Goal: Information Seeking & Learning: Learn about a topic

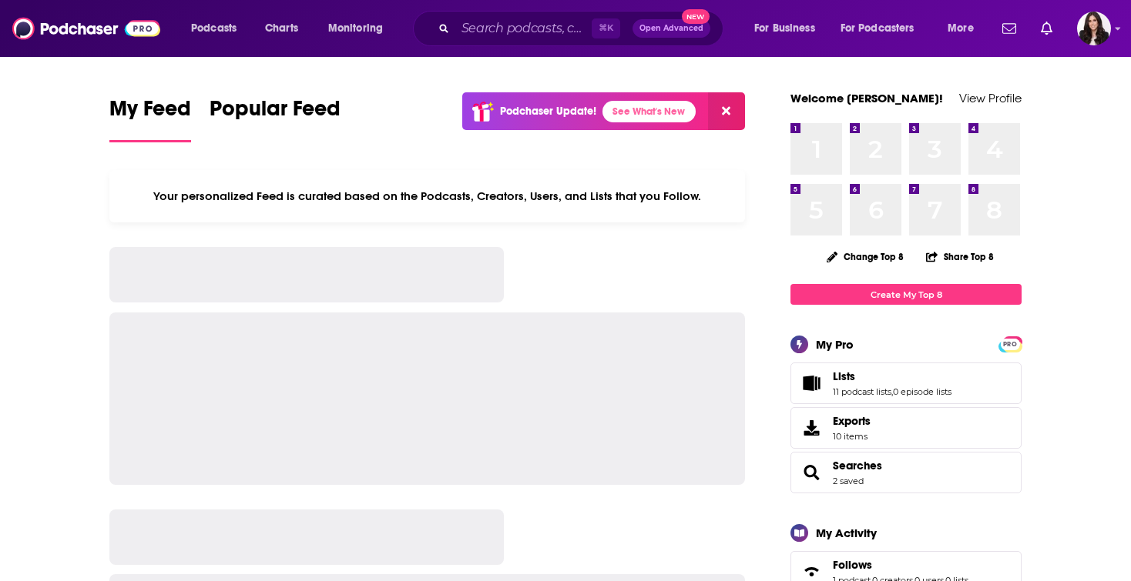
scroll to position [566, 0]
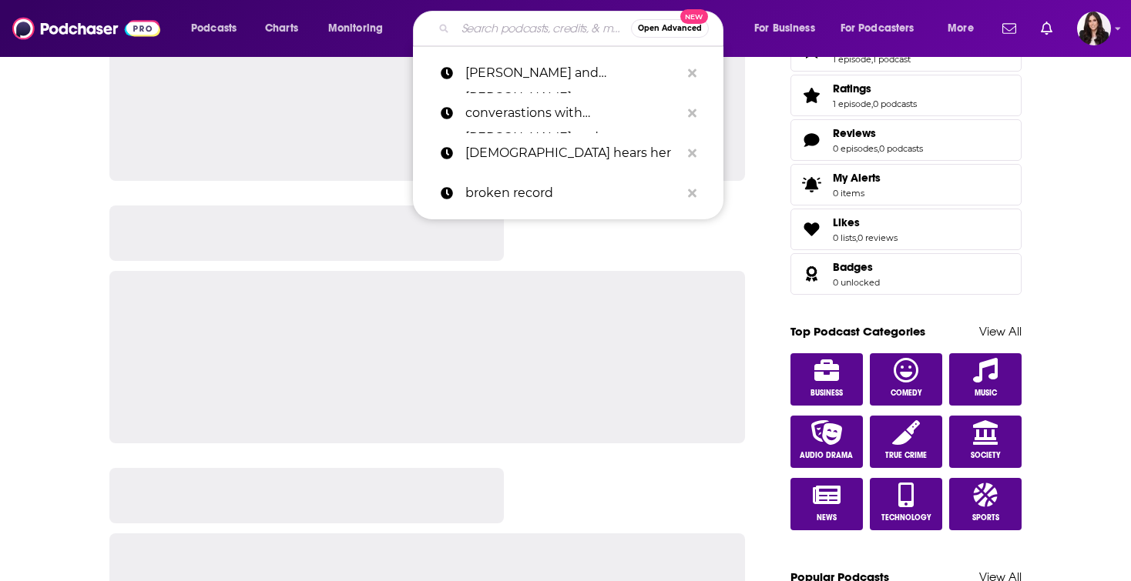
click at [569, 31] on input "Search podcasts, credits, & more..." at bounding box center [543, 28] width 176 height 25
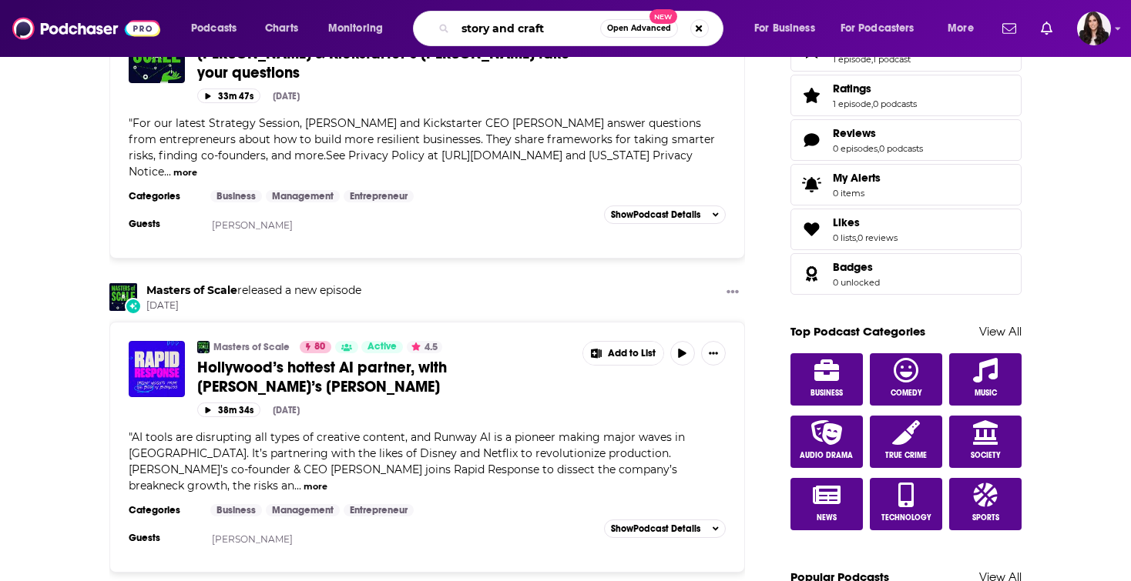
type input "story and craft"
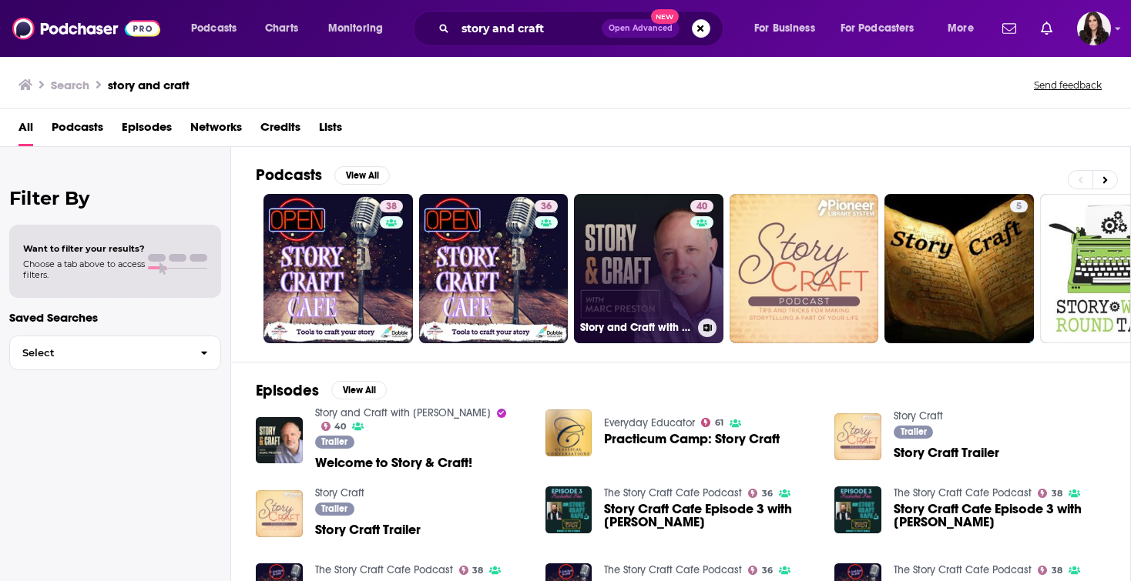
click at [592, 261] on link "40 Story and Craft with [PERSON_NAME]" at bounding box center [648, 268] width 149 height 149
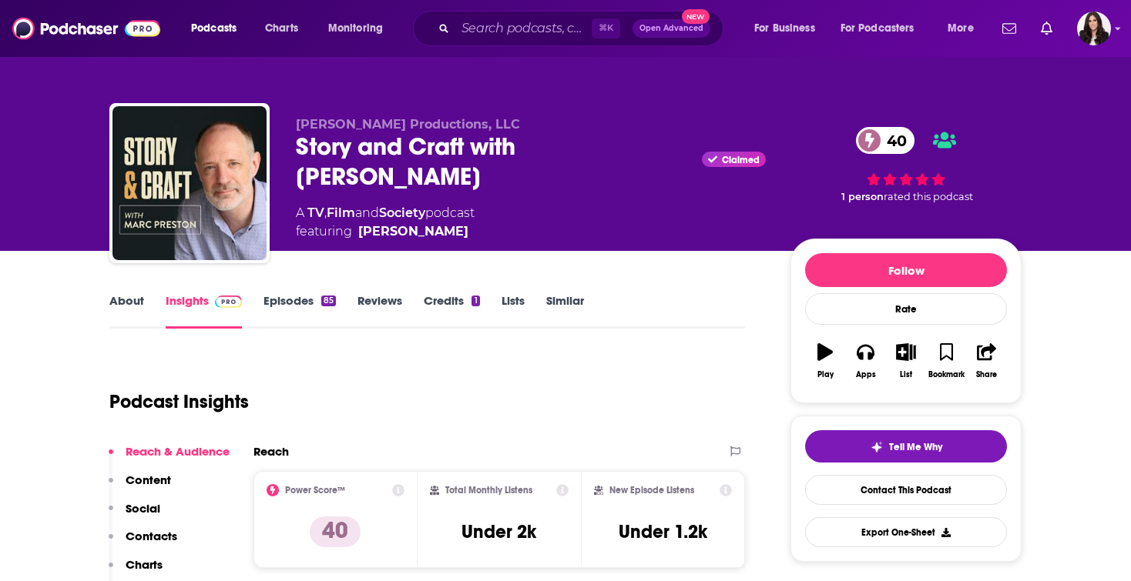
scroll to position [168, 0]
